Goal: Navigation & Orientation: Find specific page/section

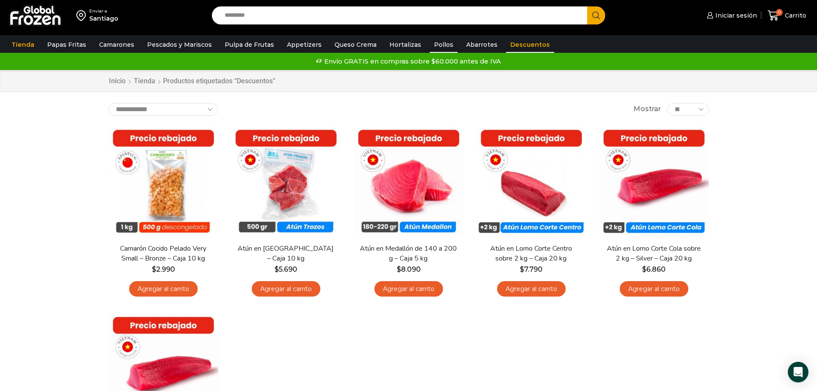
click at [430, 47] on link "Pollos" at bounding box center [444, 44] width 28 height 16
